Goal: Go to known website: Access a specific website the user already knows

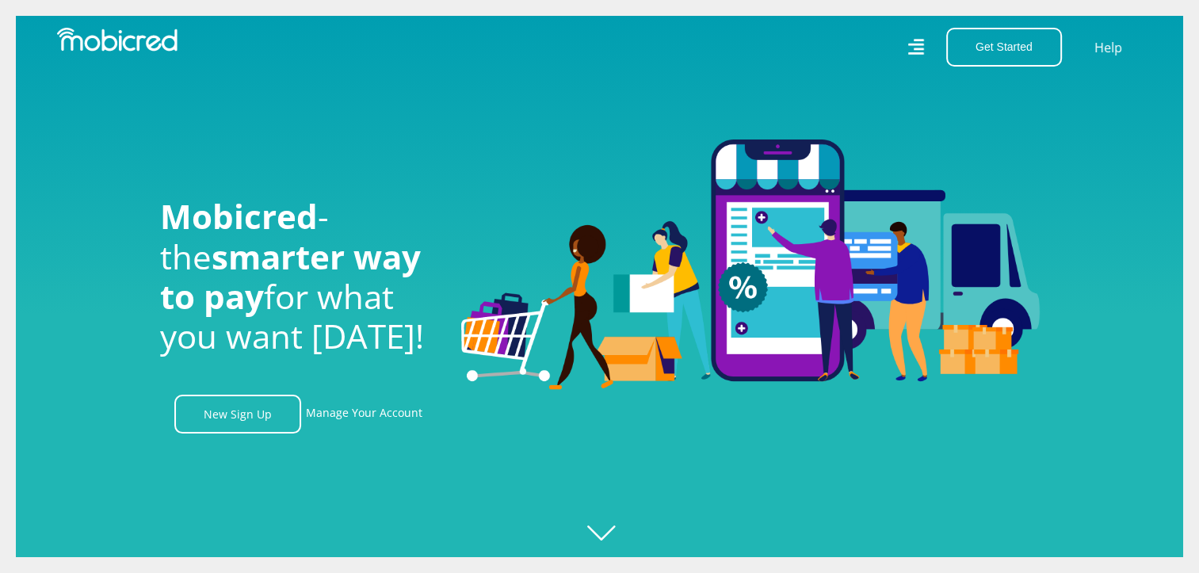
click at [921, 46] on icon at bounding box center [915, 48] width 17 height 24
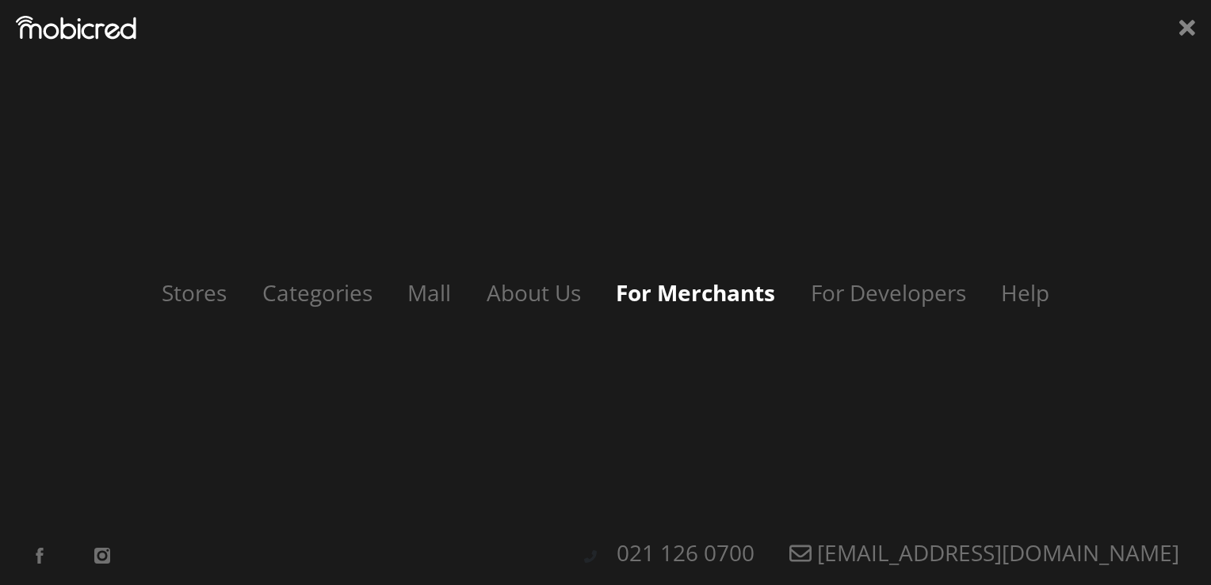
scroll to position [0, 1128]
click at [353, 293] on link "Categories" at bounding box center [322, 292] width 151 height 30
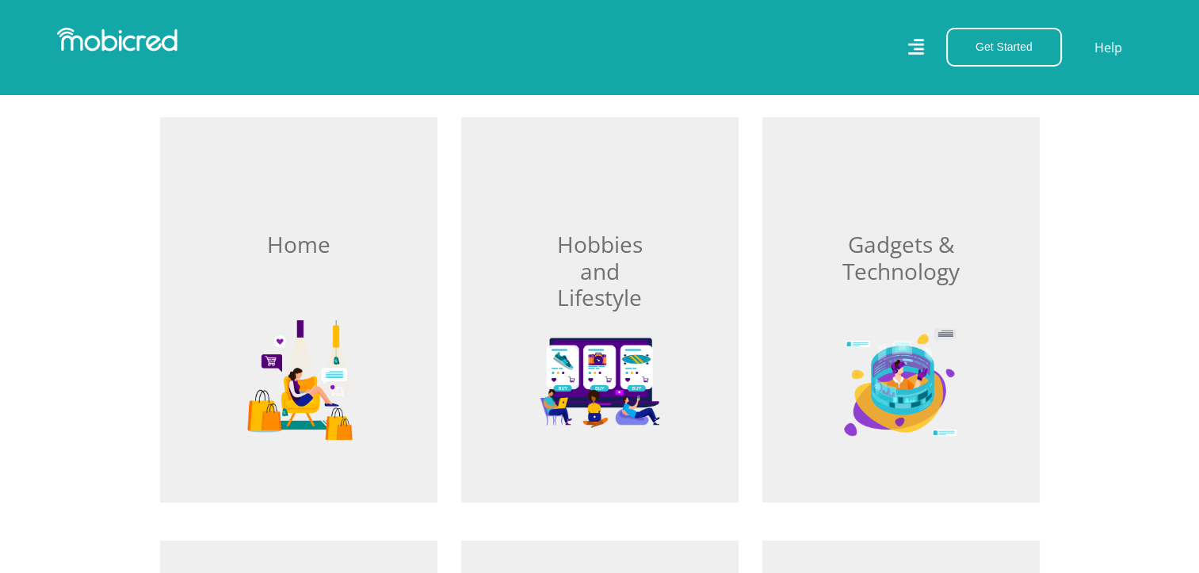
scroll to position [492, 0]
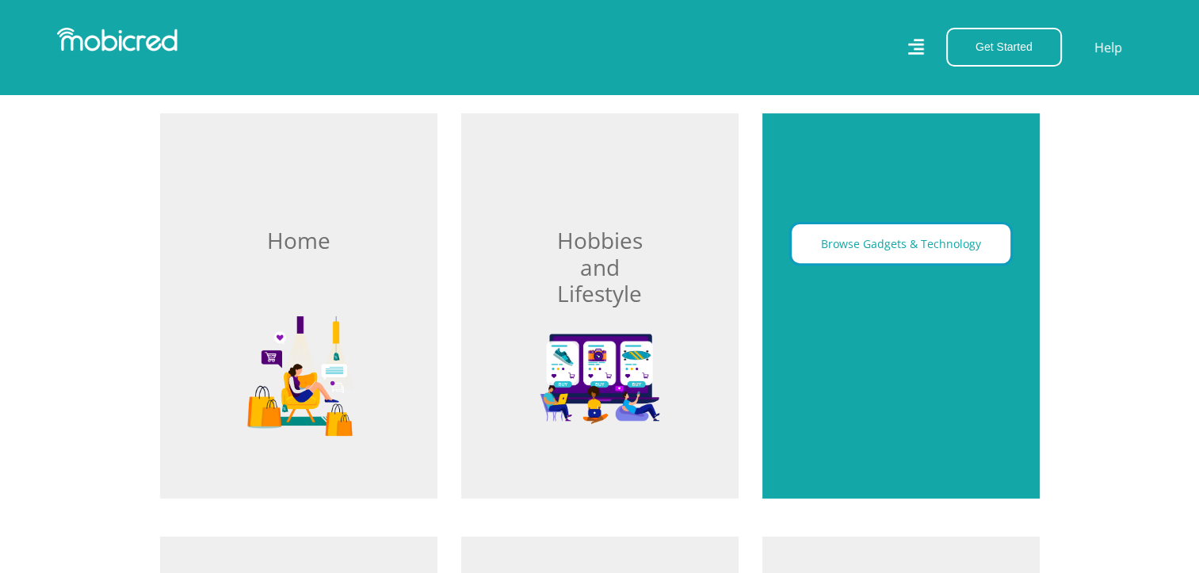
click at [916, 246] on button "Browse Gadgets & Technology" at bounding box center [900, 243] width 219 height 39
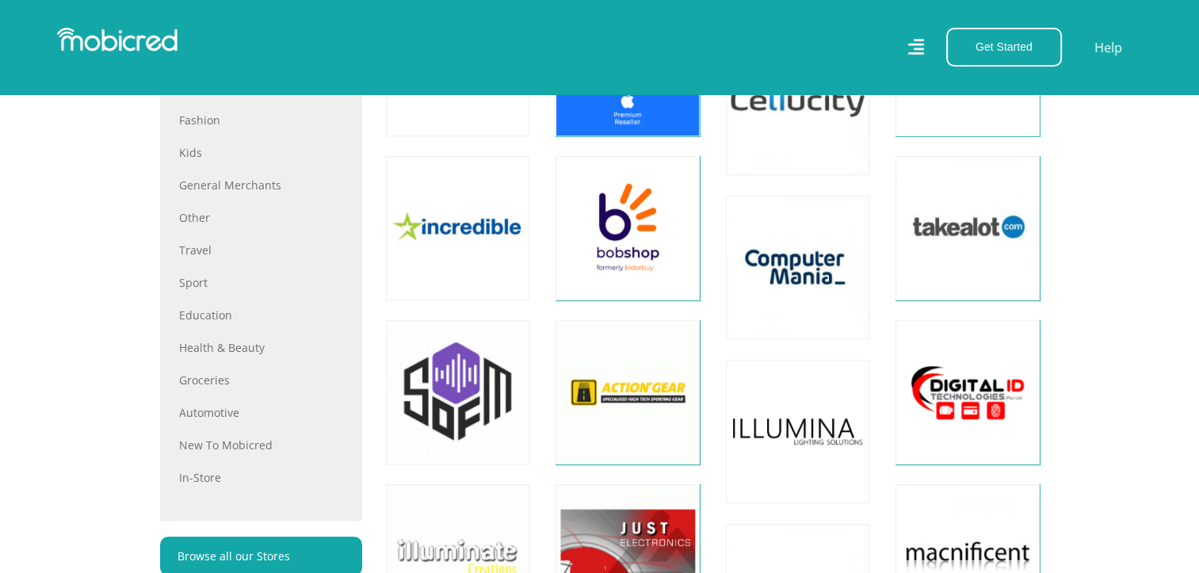
scroll to position [868, 0]
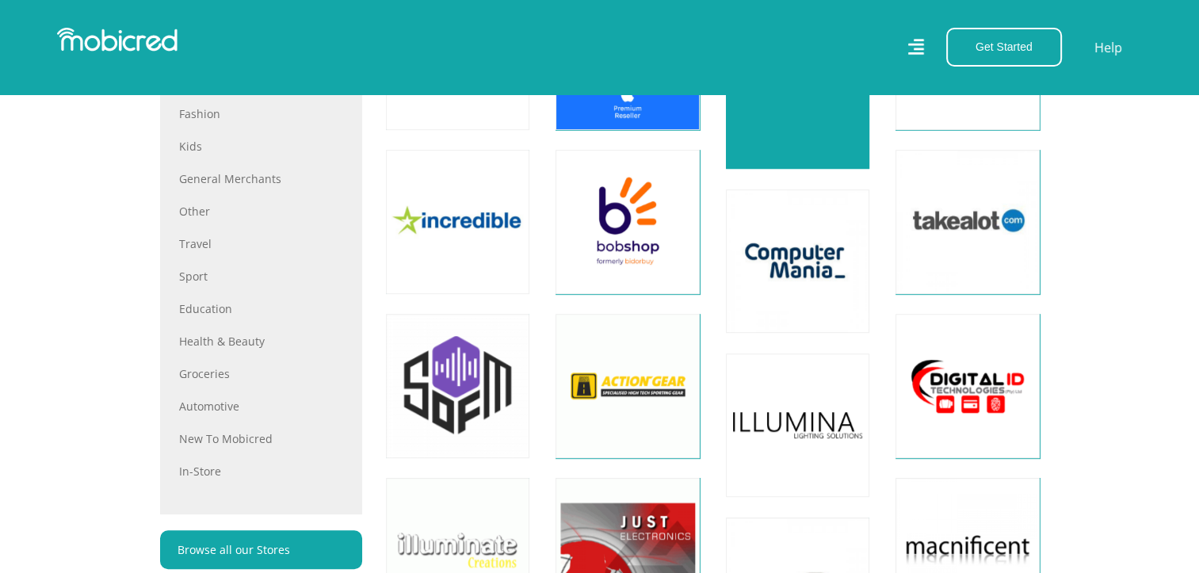
click at [811, 109] on link at bounding box center [797, 97] width 169 height 169
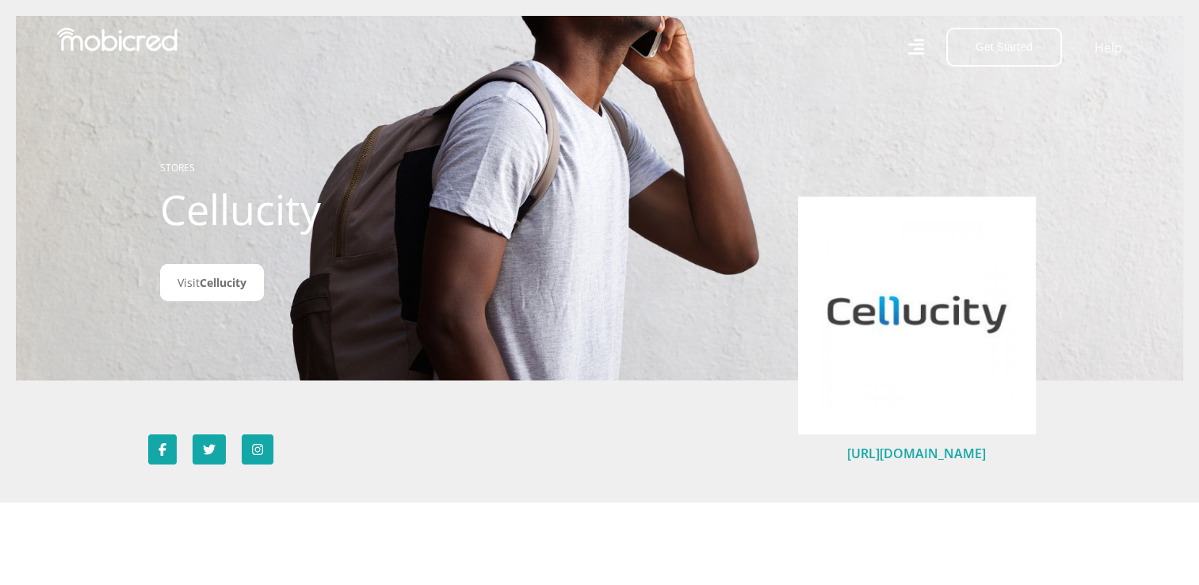
click at [895, 452] on link "https://cellucity.co.za/" at bounding box center [916, 452] width 139 height 17
click at [903, 448] on link "https://cellucity.co.za/" at bounding box center [916, 452] width 139 height 17
